Goal: Task Accomplishment & Management: Use online tool/utility

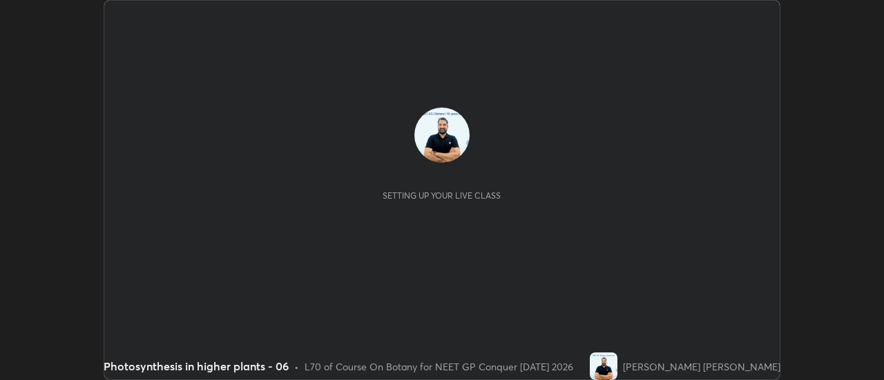
scroll to position [380, 883]
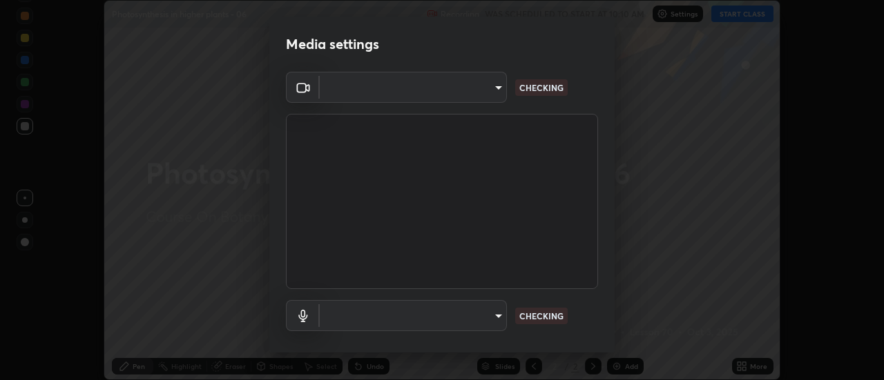
type input "1f31108d829b39389914bdc30e5c2a8b8d5d122ed1bfb40228f539b6595447af"
type input "default"
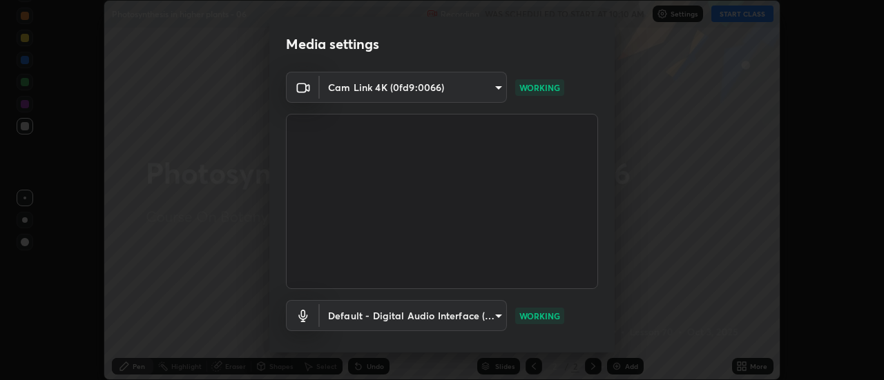
scroll to position [72, 0]
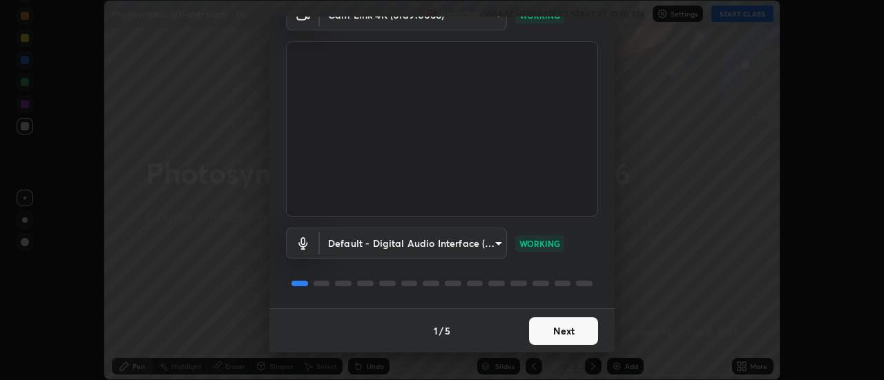
click at [557, 331] on button "Next" at bounding box center [563, 332] width 69 height 28
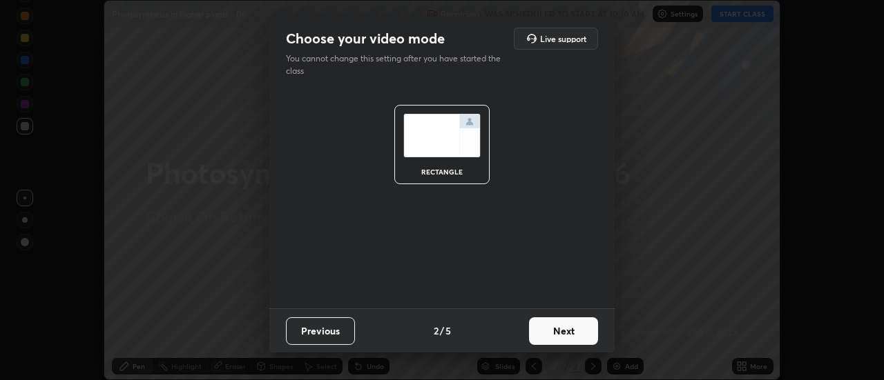
scroll to position [0, 0]
click at [565, 336] on button "Next" at bounding box center [563, 332] width 69 height 28
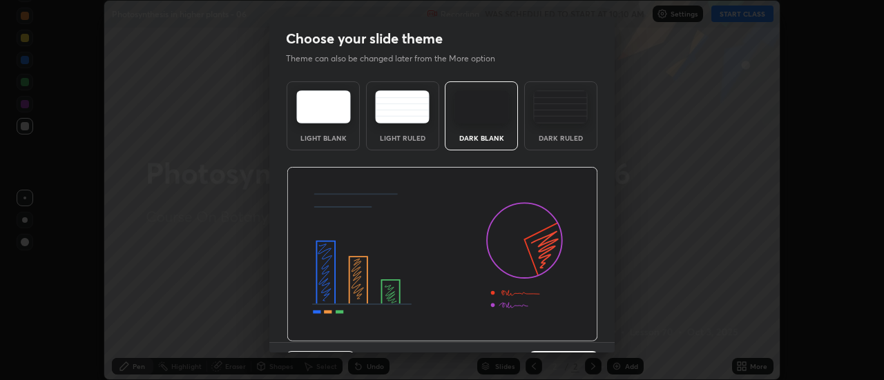
click at [569, 336] on img at bounding box center [442, 254] width 311 height 175
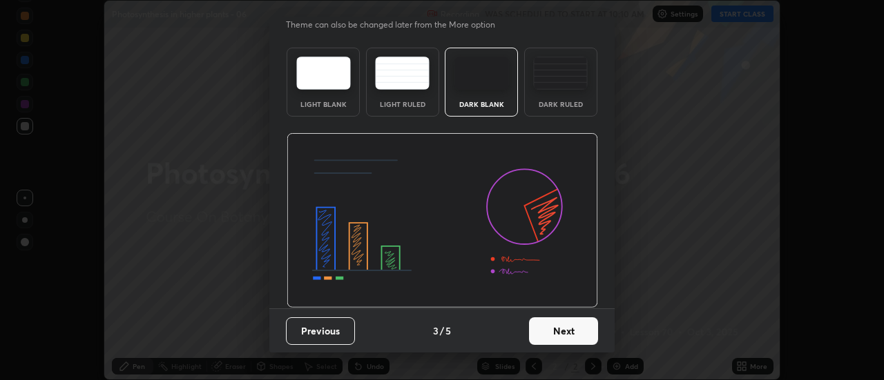
click at [552, 339] on button "Next" at bounding box center [563, 332] width 69 height 28
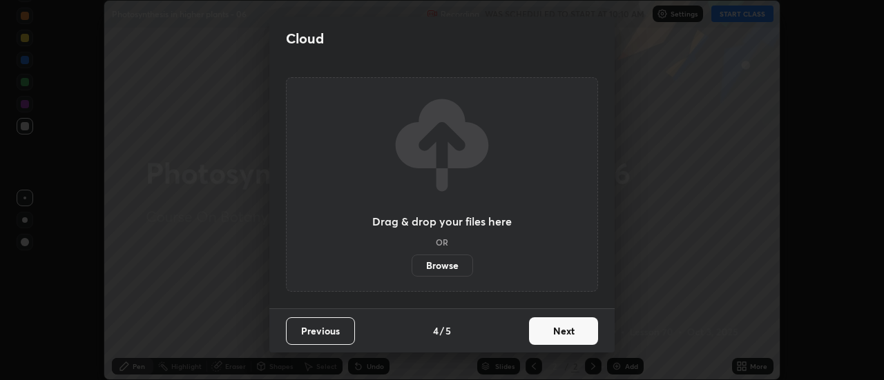
click at [558, 339] on button "Next" at bounding box center [563, 332] width 69 height 28
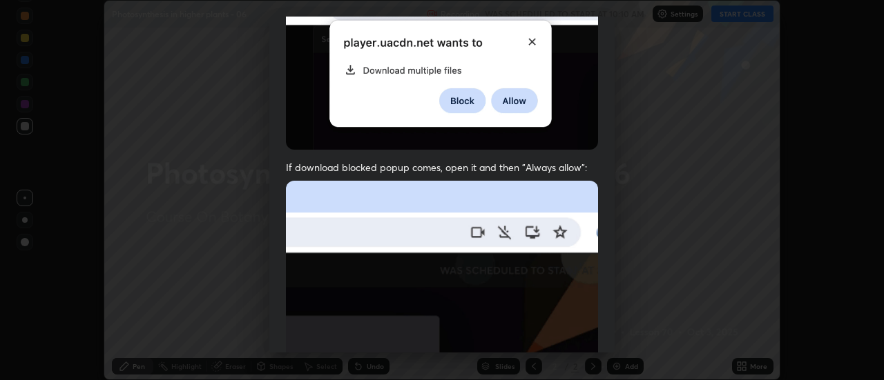
scroll to position [354, 0]
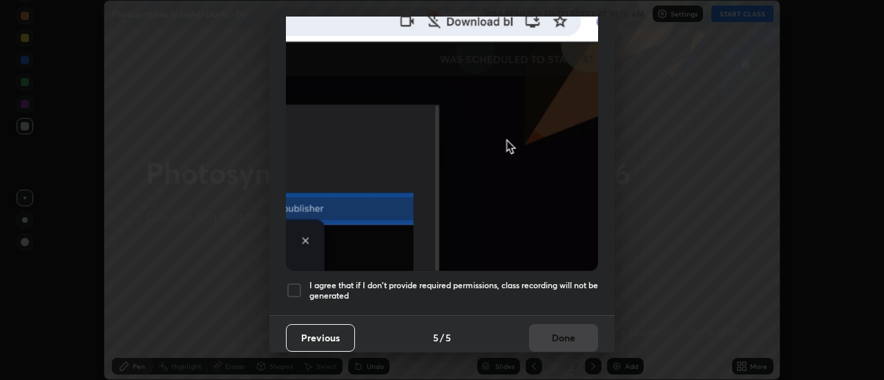
click at [296, 286] on div at bounding box center [294, 290] width 17 height 17
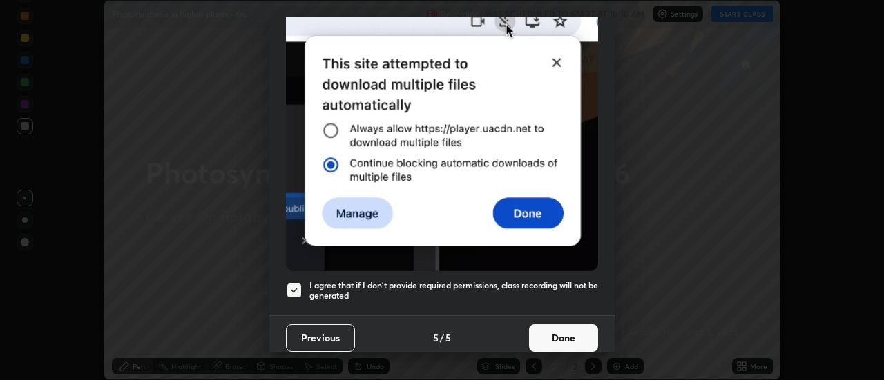
click at [542, 327] on button "Done" at bounding box center [563, 339] width 69 height 28
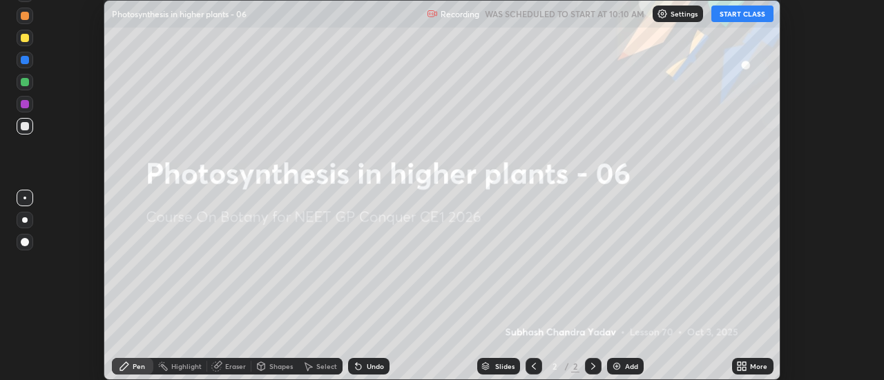
click at [737, 17] on button "START CLASS" at bounding box center [742, 14] width 62 height 17
click at [612, 367] on img at bounding box center [616, 366] width 11 height 11
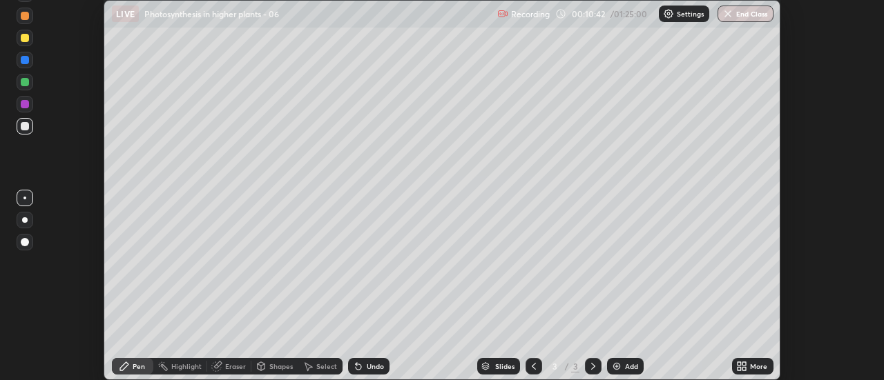
click at [26, 88] on div at bounding box center [25, 82] width 17 height 17
click at [24, 130] on div at bounding box center [25, 126] width 17 height 17
click at [739, 364] on icon at bounding box center [738, 363] width 3 height 3
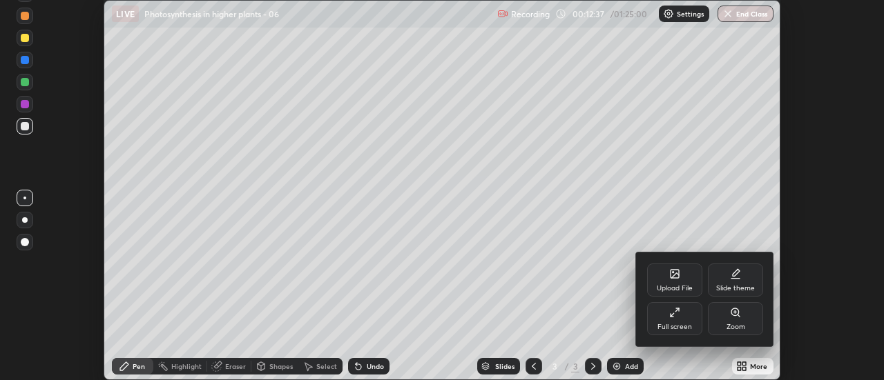
click at [619, 367] on div at bounding box center [442, 190] width 884 height 380
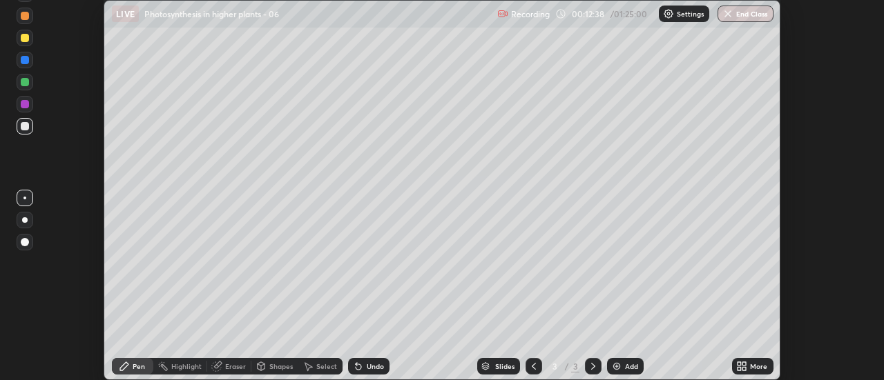
click at [615, 360] on div "Add" at bounding box center [625, 366] width 37 height 17
click at [25, 37] on div at bounding box center [25, 38] width 8 height 8
click at [614, 369] on img at bounding box center [616, 366] width 11 height 11
click at [23, 89] on div at bounding box center [25, 82] width 17 height 17
click at [24, 17] on div at bounding box center [25, 16] width 8 height 8
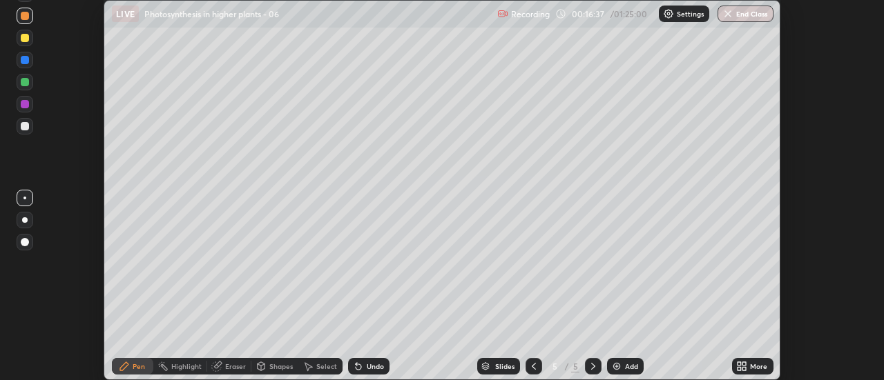
click at [26, 86] on div at bounding box center [25, 82] width 8 height 8
click at [26, 128] on div at bounding box center [25, 126] width 8 height 8
click at [26, 41] on div at bounding box center [25, 38] width 8 height 8
click at [25, 84] on div at bounding box center [25, 82] width 8 height 8
click at [780, 323] on div "Setting up your live class" at bounding box center [442, 190] width 677 height 380
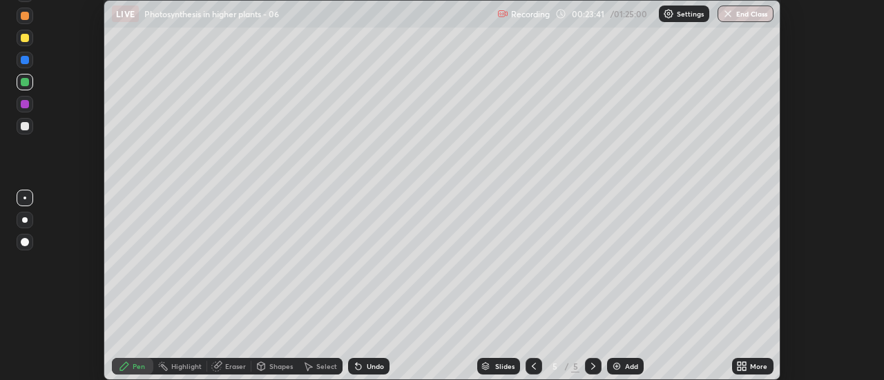
click at [610, 369] on div "Add" at bounding box center [625, 366] width 37 height 17
click at [23, 40] on div at bounding box center [25, 38] width 8 height 8
click at [23, 86] on div at bounding box center [25, 82] width 8 height 8
click at [25, 104] on div at bounding box center [25, 104] width 8 height 8
click at [24, 128] on div at bounding box center [25, 126] width 8 height 8
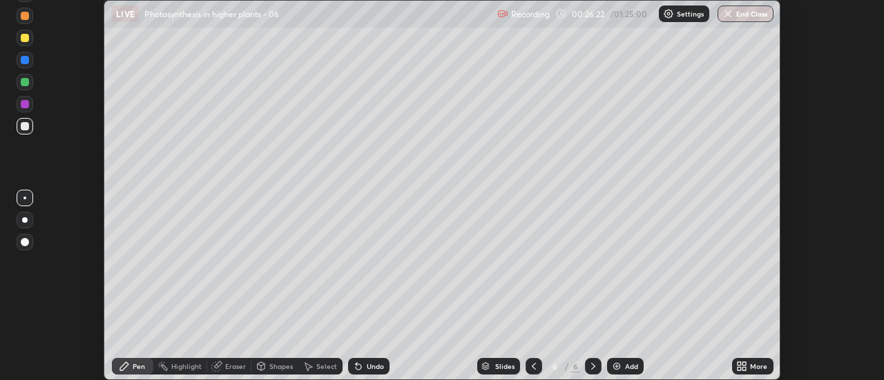
click at [22, 19] on div at bounding box center [25, 16] width 8 height 8
click at [26, 124] on div at bounding box center [25, 126] width 8 height 8
click at [24, 80] on div at bounding box center [25, 82] width 8 height 8
click at [22, 127] on div at bounding box center [25, 126] width 8 height 8
click at [26, 41] on div at bounding box center [25, 38] width 8 height 8
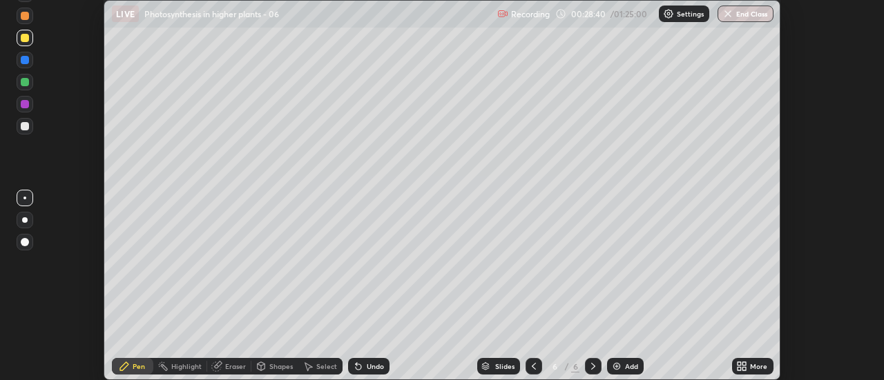
click at [23, 105] on div at bounding box center [25, 104] width 8 height 8
click at [26, 36] on div at bounding box center [25, 38] width 8 height 8
click at [789, 84] on div "Setting up your live class" at bounding box center [442, 190] width 884 height 380
click at [789, 79] on div "Setting up your live class" at bounding box center [442, 190] width 884 height 380
click at [21, 14] on div at bounding box center [25, 16] width 8 height 8
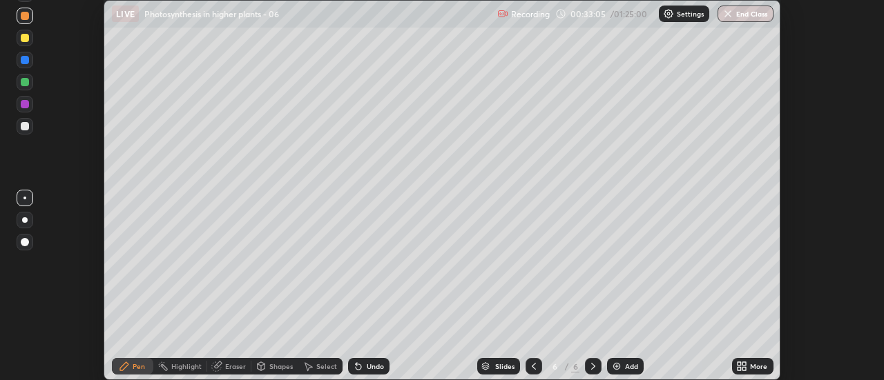
click at [232, 366] on div "Eraser" at bounding box center [235, 366] width 21 height 7
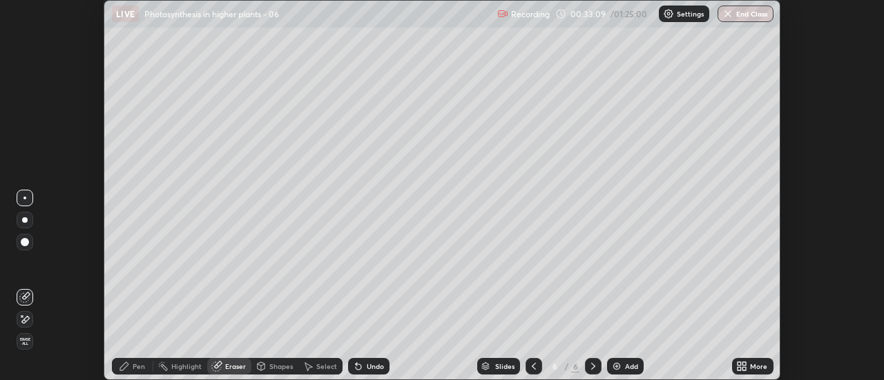
click at [128, 362] on icon at bounding box center [124, 366] width 11 height 11
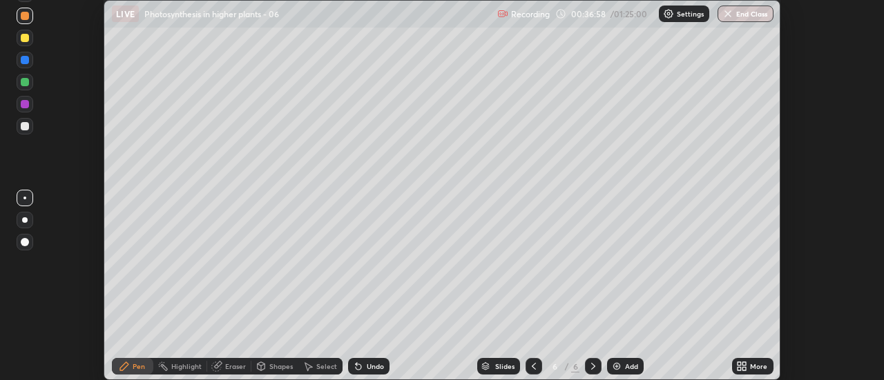
click at [26, 128] on div at bounding box center [25, 126] width 8 height 8
